Goal: Understand process/instructions: Learn how to perform a task or action

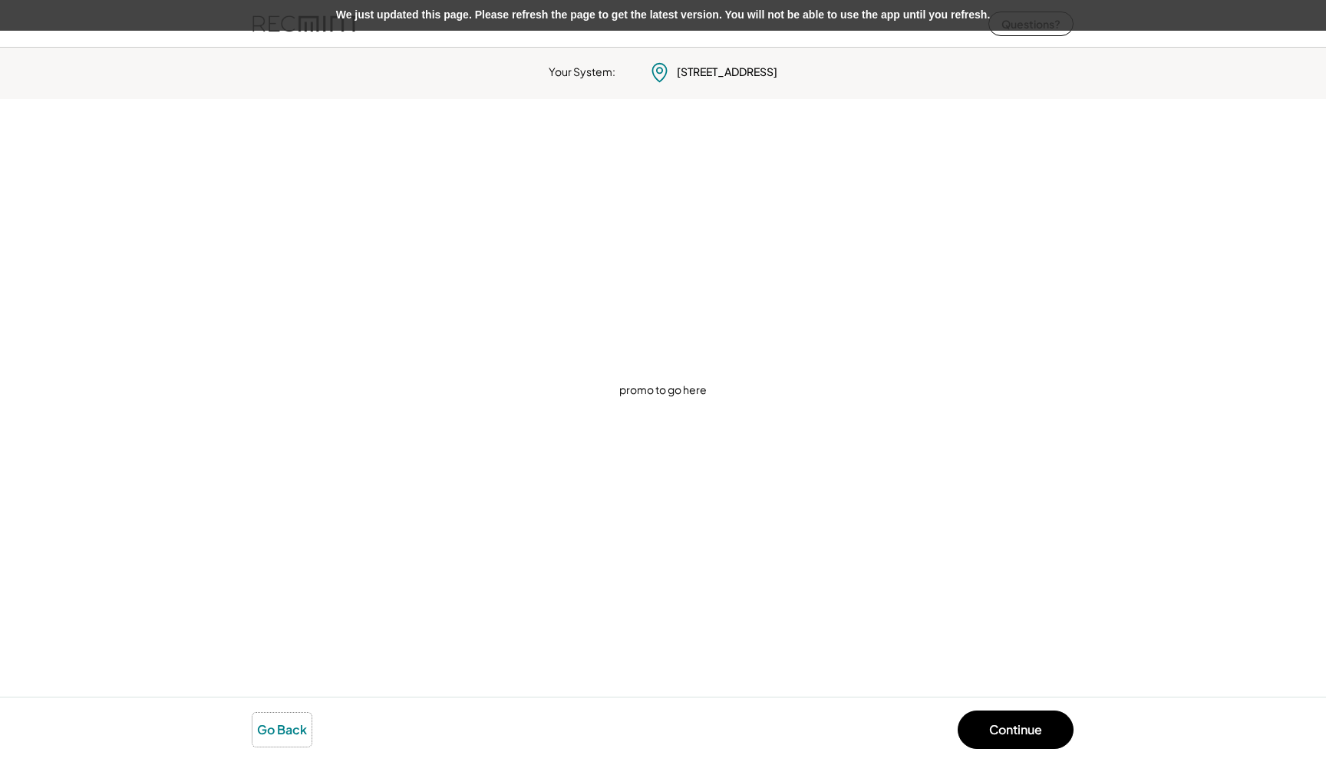
click at [280, 741] on button "Go Back" at bounding box center [282, 729] width 59 height 34
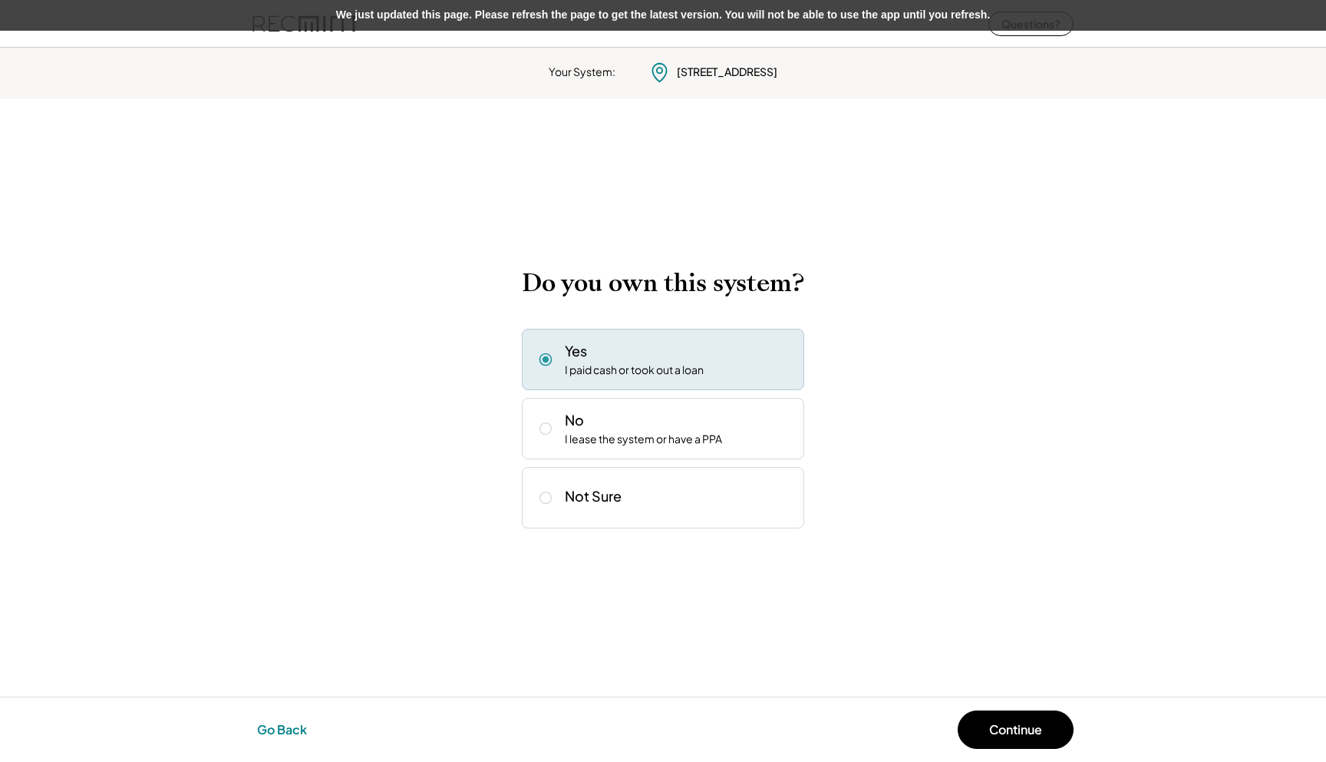
click at [282, 730] on button "Go Back" at bounding box center [282, 729] width 59 height 34
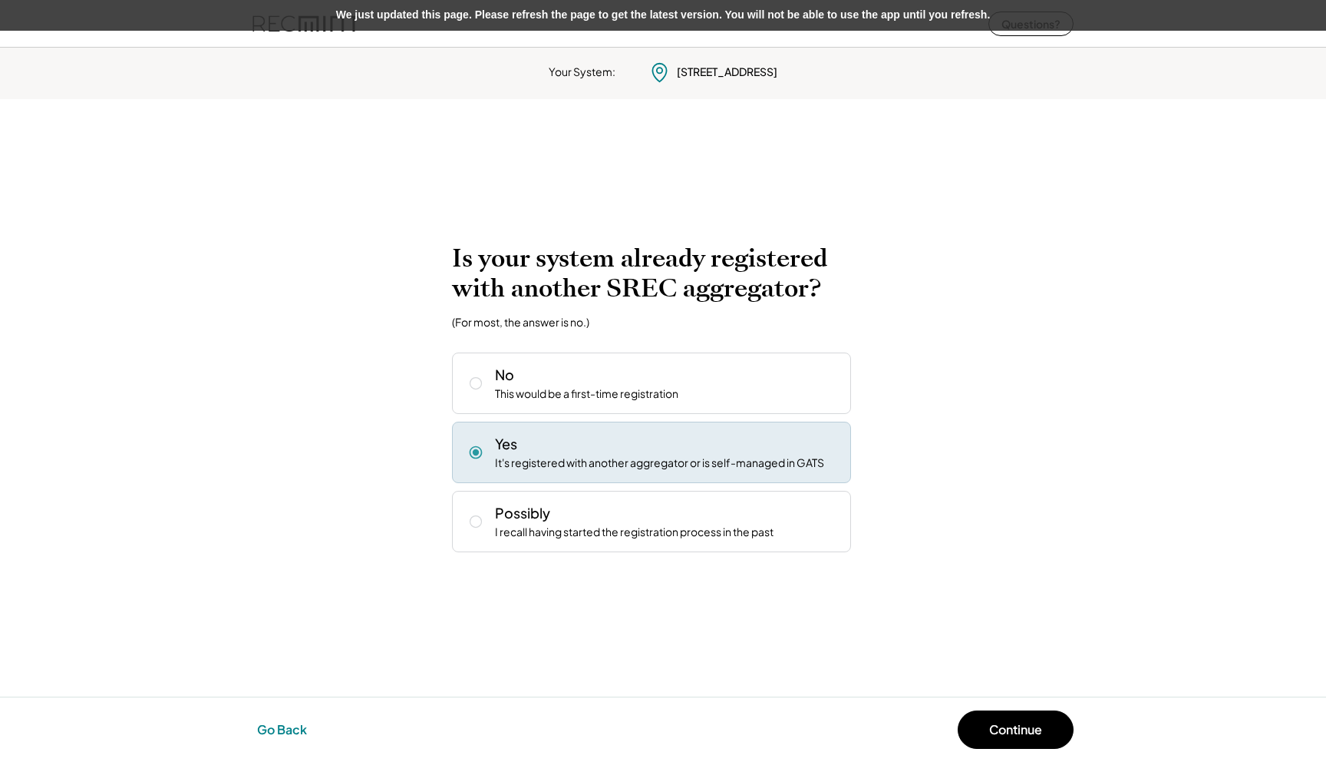
click at [282, 730] on button "Go Back" at bounding box center [282, 729] width 59 height 34
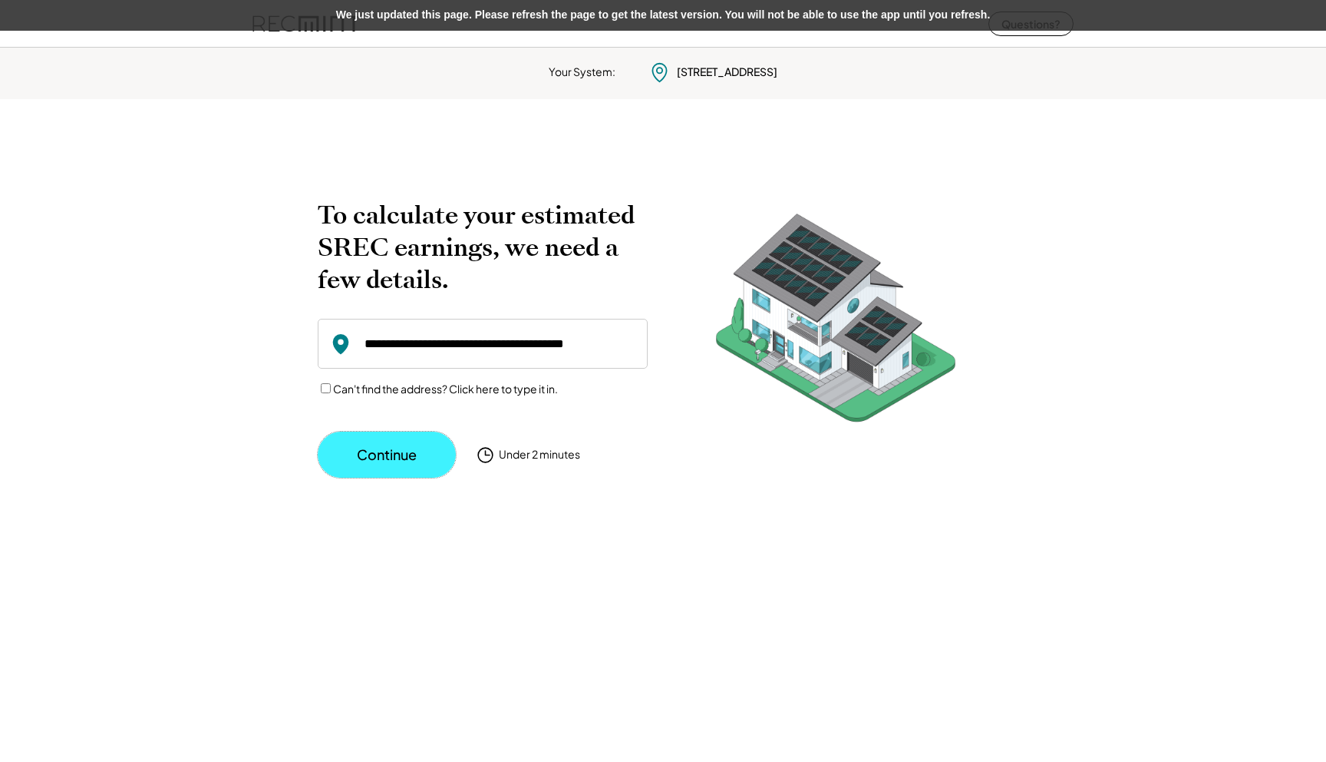
click at [418, 446] on button "Continue" at bounding box center [387, 454] width 138 height 46
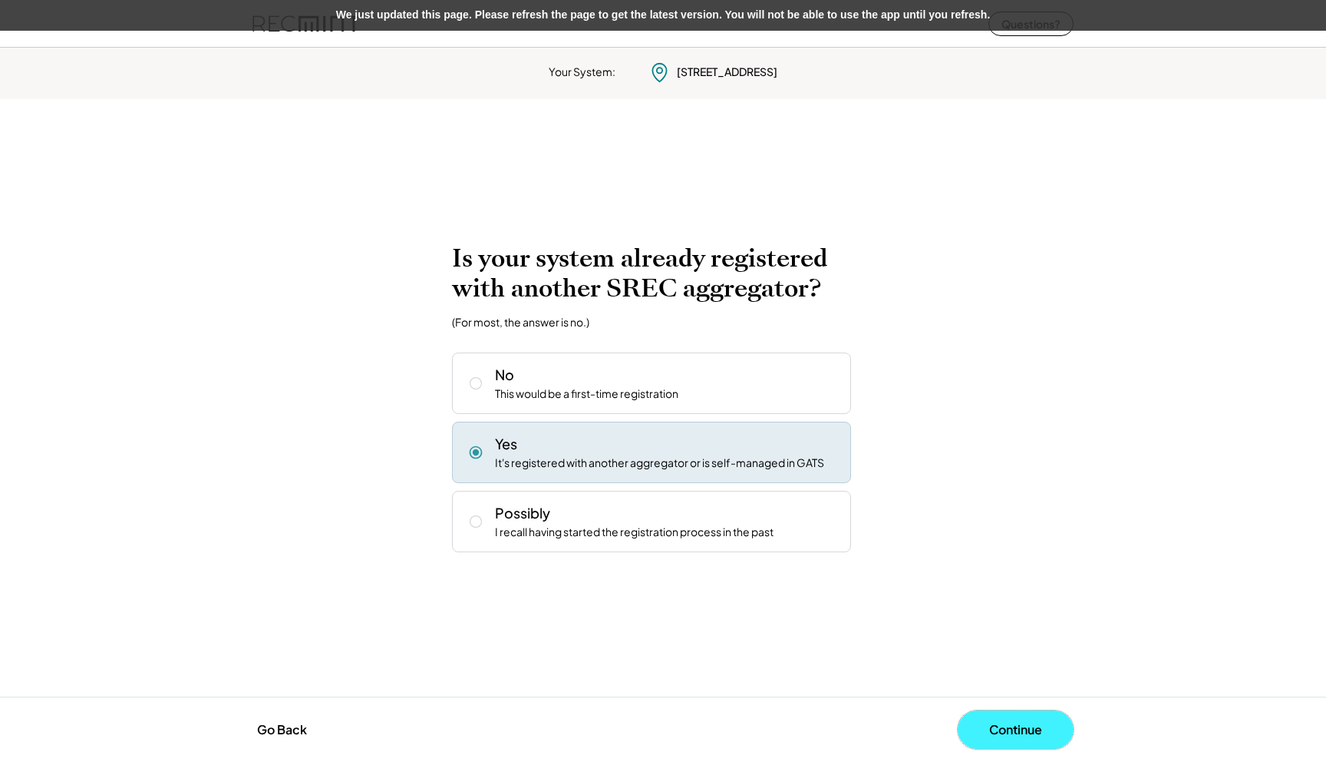
click at [1004, 725] on button "Continue" at bounding box center [1016, 729] width 116 height 38
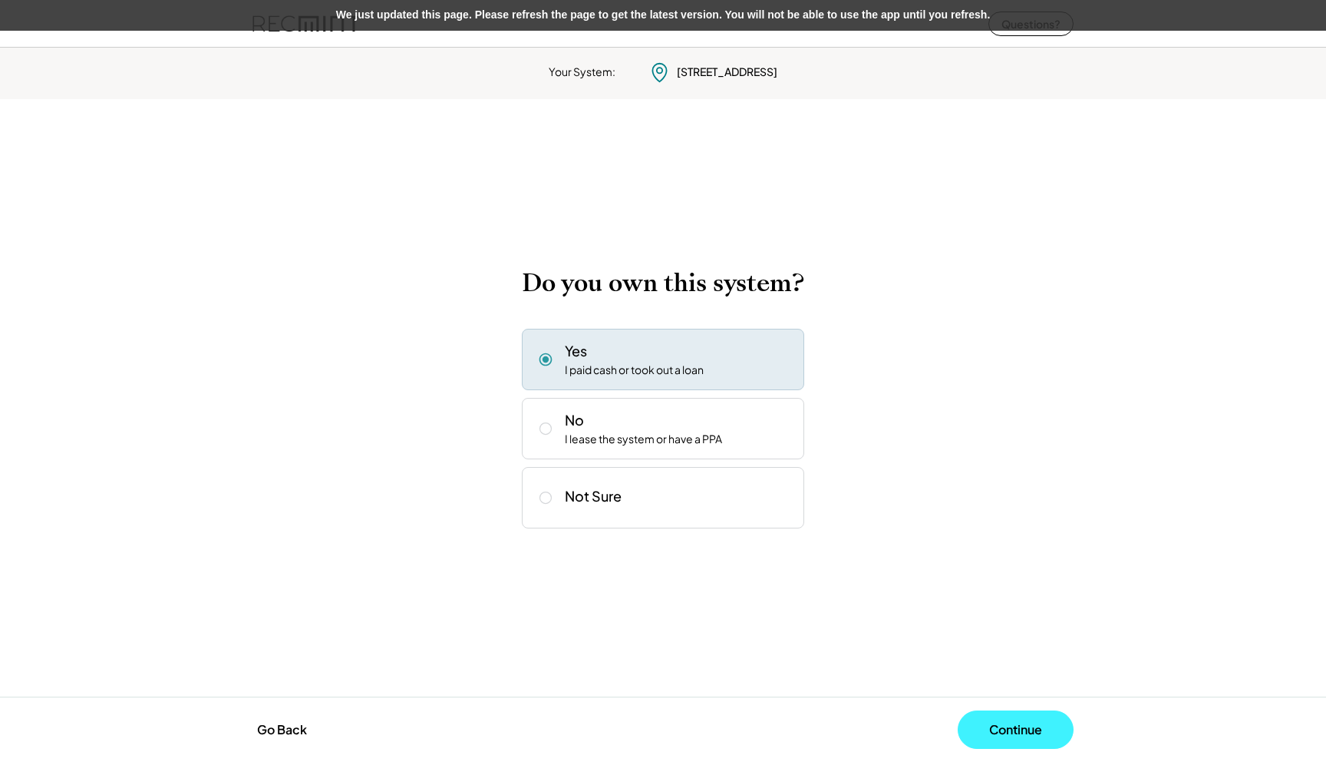
click at [1000, 723] on button "Continue" at bounding box center [1016, 729] width 116 height 38
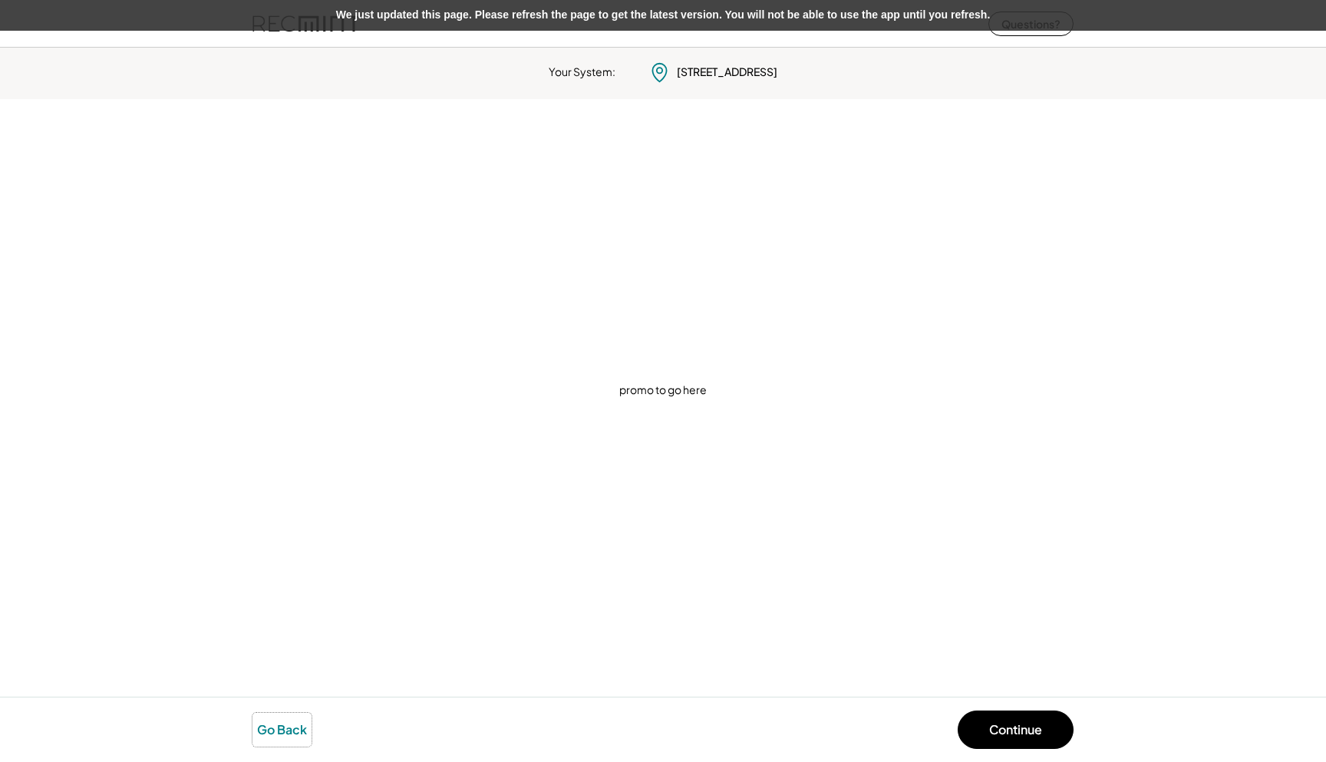
click at [282, 726] on button "Go Back" at bounding box center [282, 729] width 59 height 34
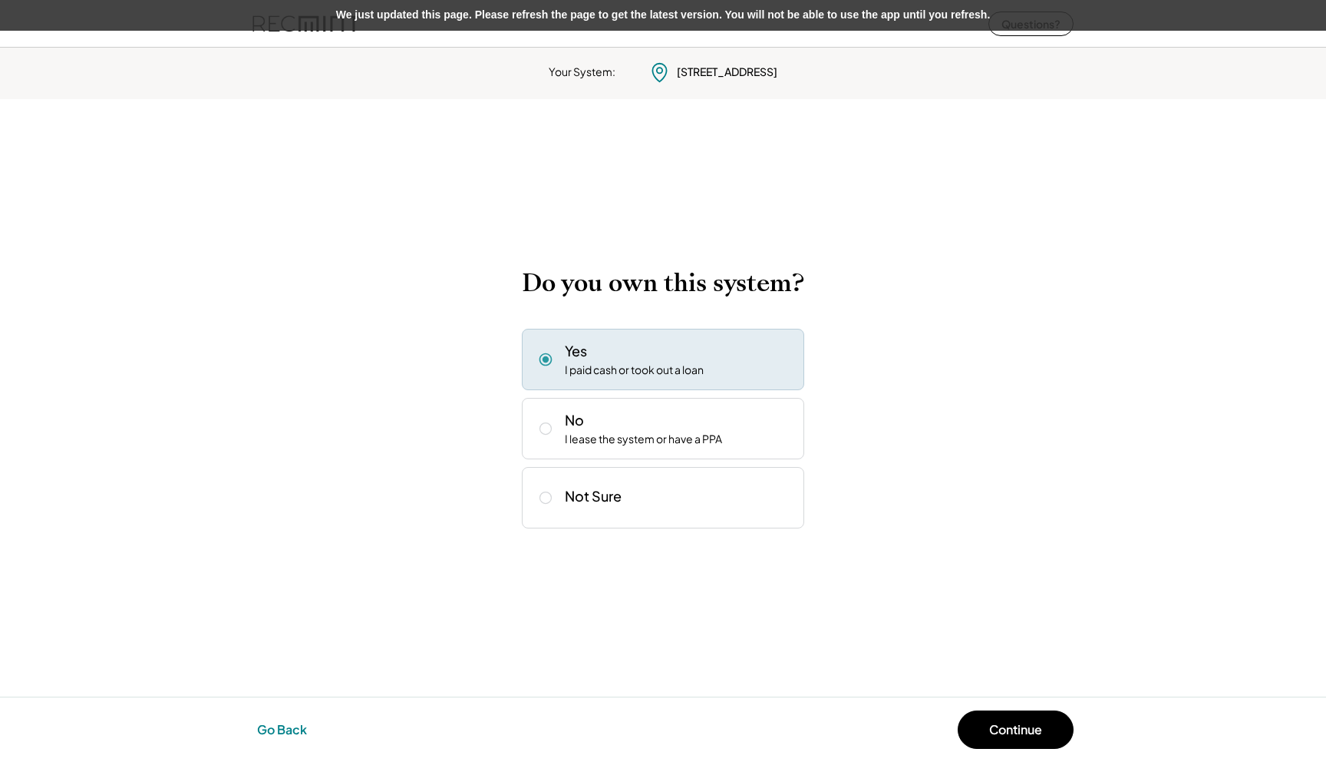
click at [286, 725] on button "Go Back" at bounding box center [282, 729] width 59 height 34
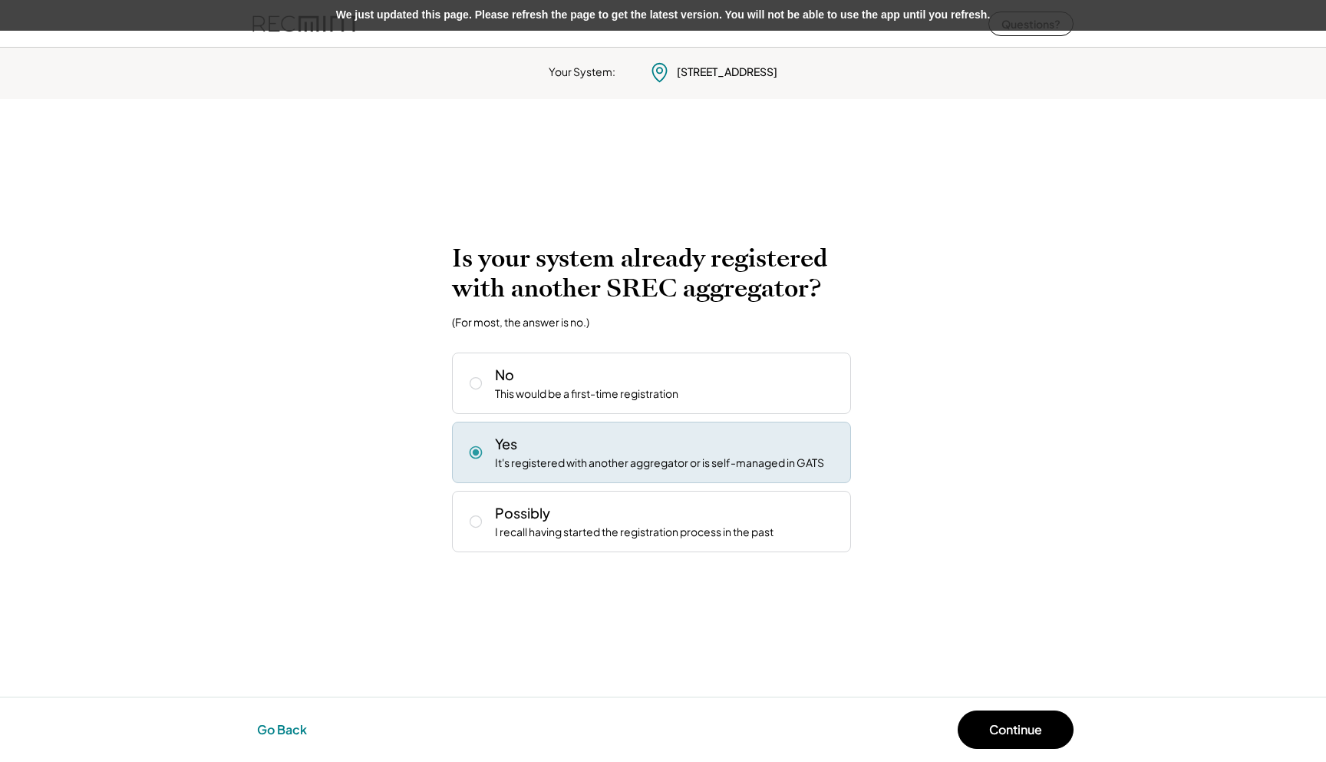
click at [286, 725] on button "Go Back" at bounding box center [282, 729] width 59 height 34
